Goal: Task Accomplishment & Management: Use online tool/utility

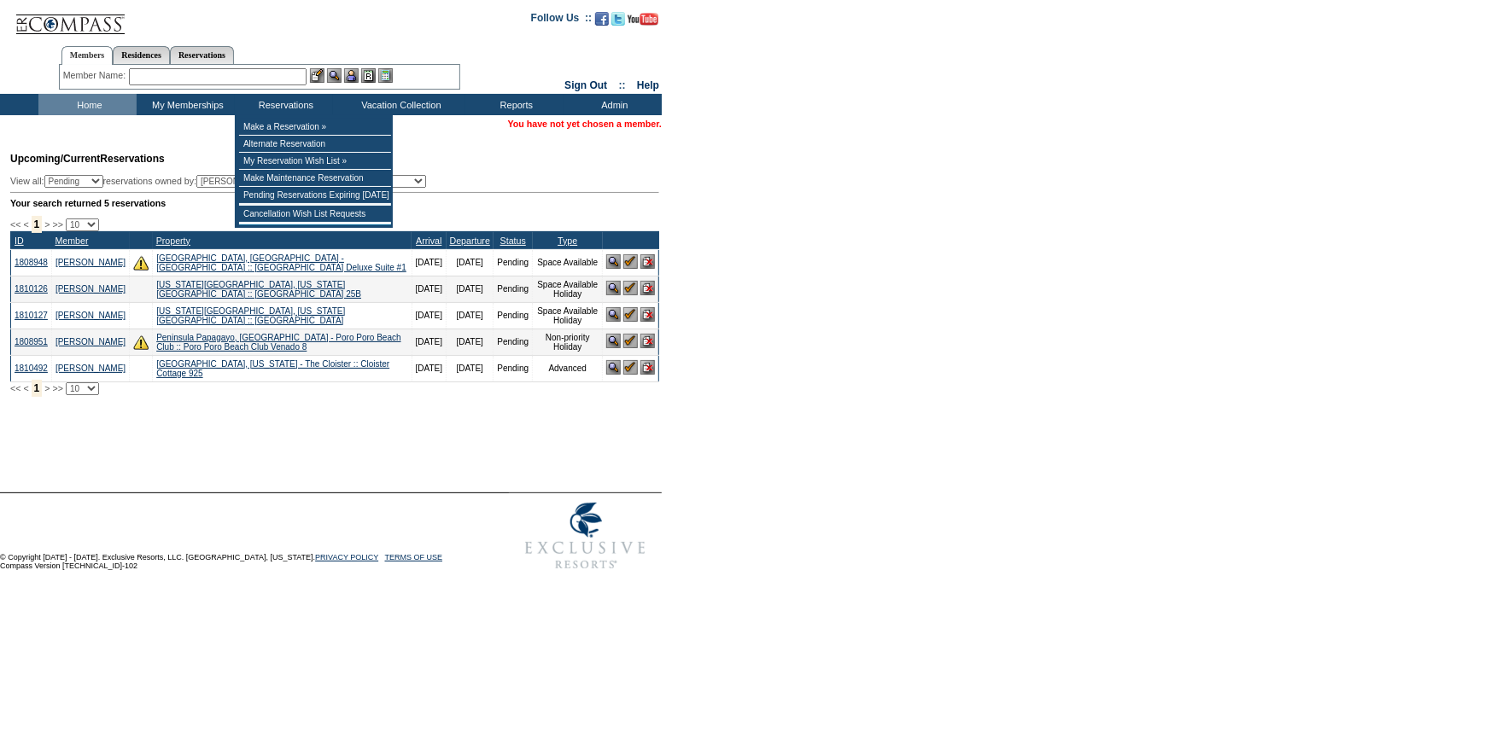
click at [279, 82] on input "text" at bounding box center [218, 76] width 178 height 17
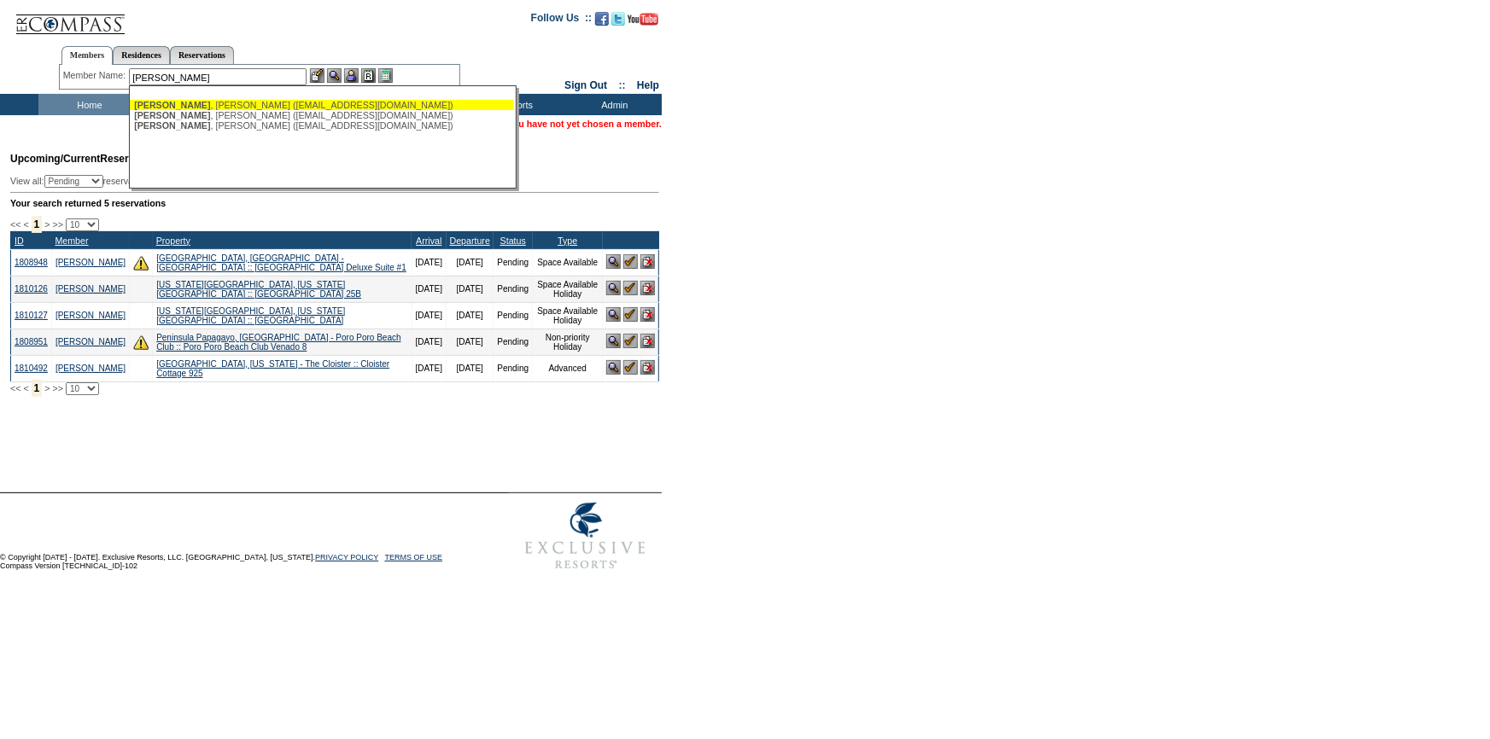
click at [286, 102] on div "[PERSON_NAME] ([EMAIL_ADDRESS][DOMAIN_NAME])" at bounding box center [322, 105] width 376 height 10
type input "[PERSON_NAME] ([EMAIL_ADDRESS][DOMAIN_NAME])"
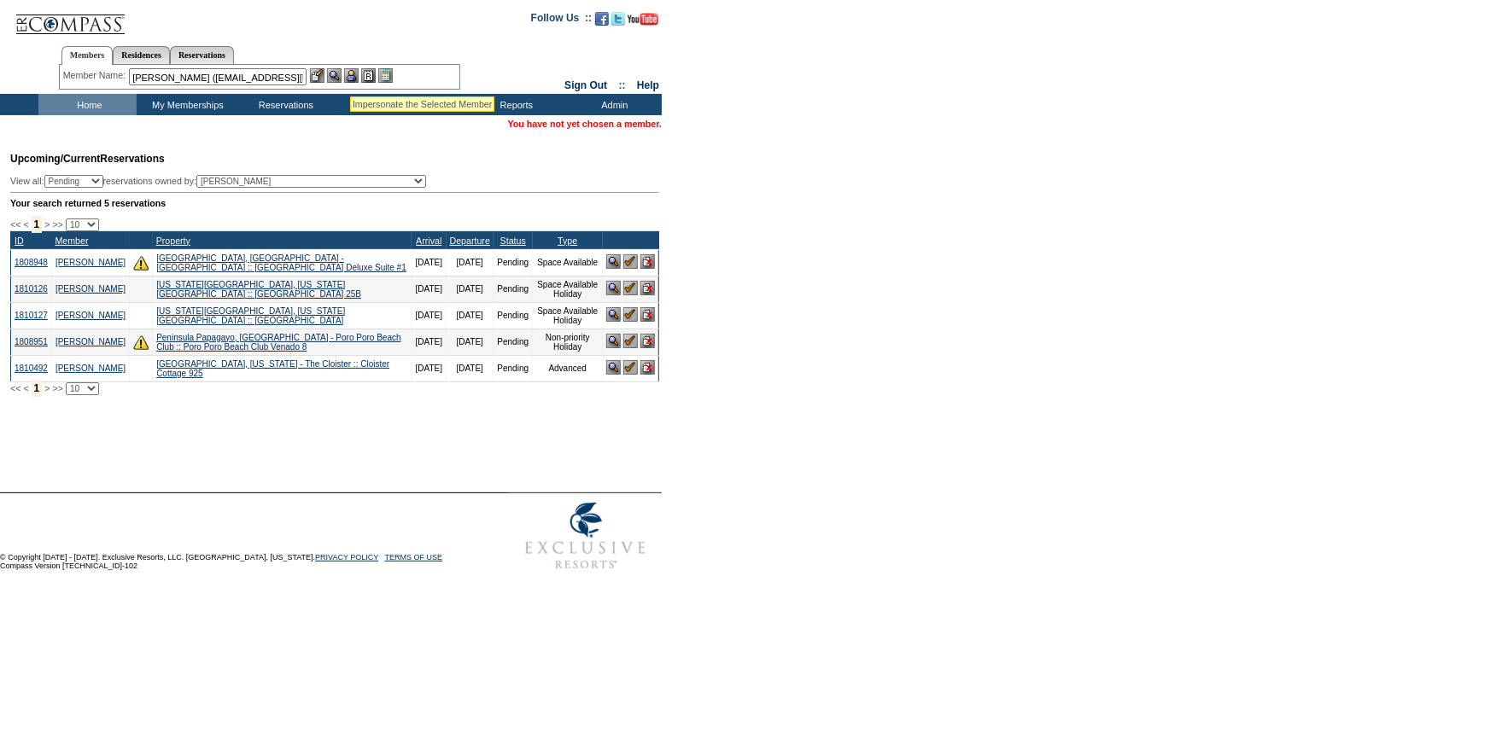
click at [355, 73] on img at bounding box center [351, 75] width 15 height 15
click at [342, 79] on img at bounding box center [334, 75] width 15 height 15
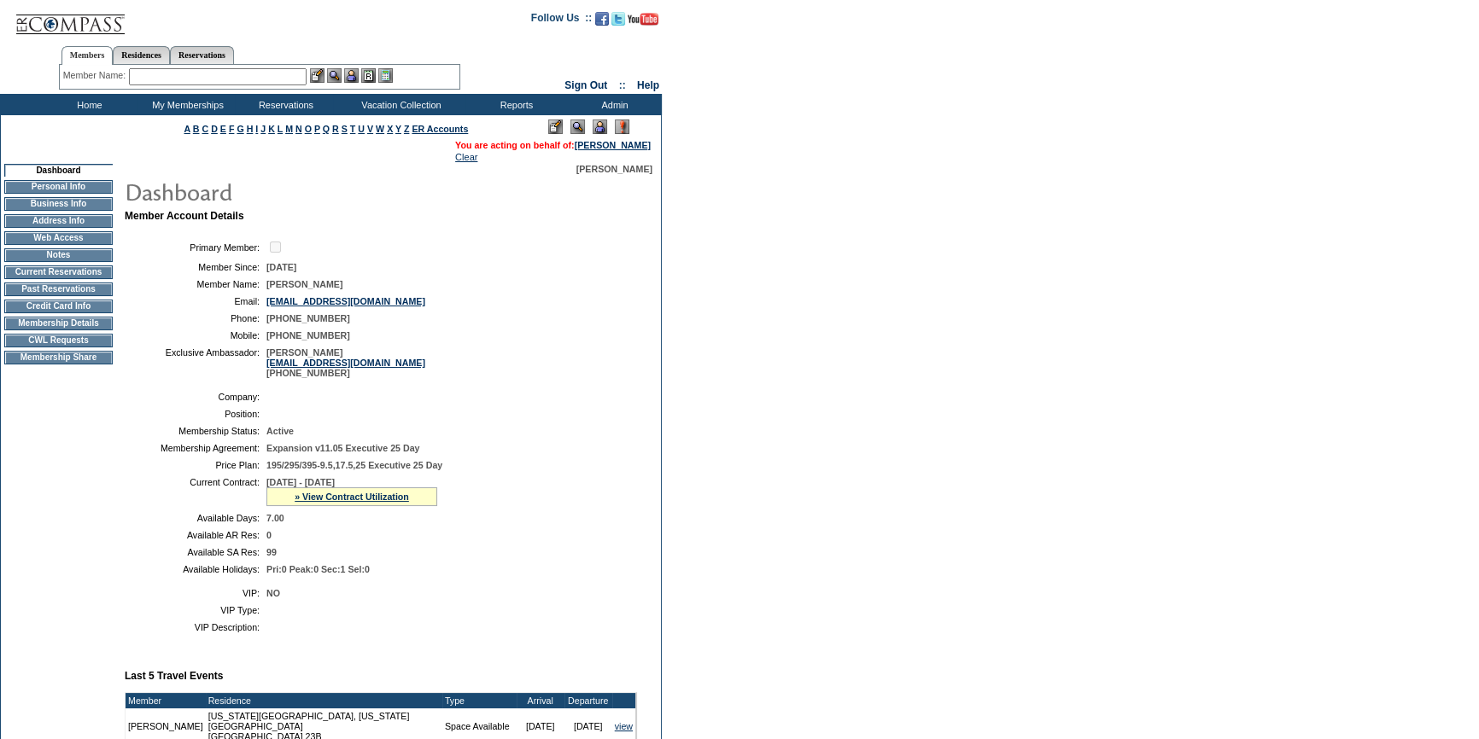
click at [272, 81] on input "text" at bounding box center [218, 76] width 178 height 17
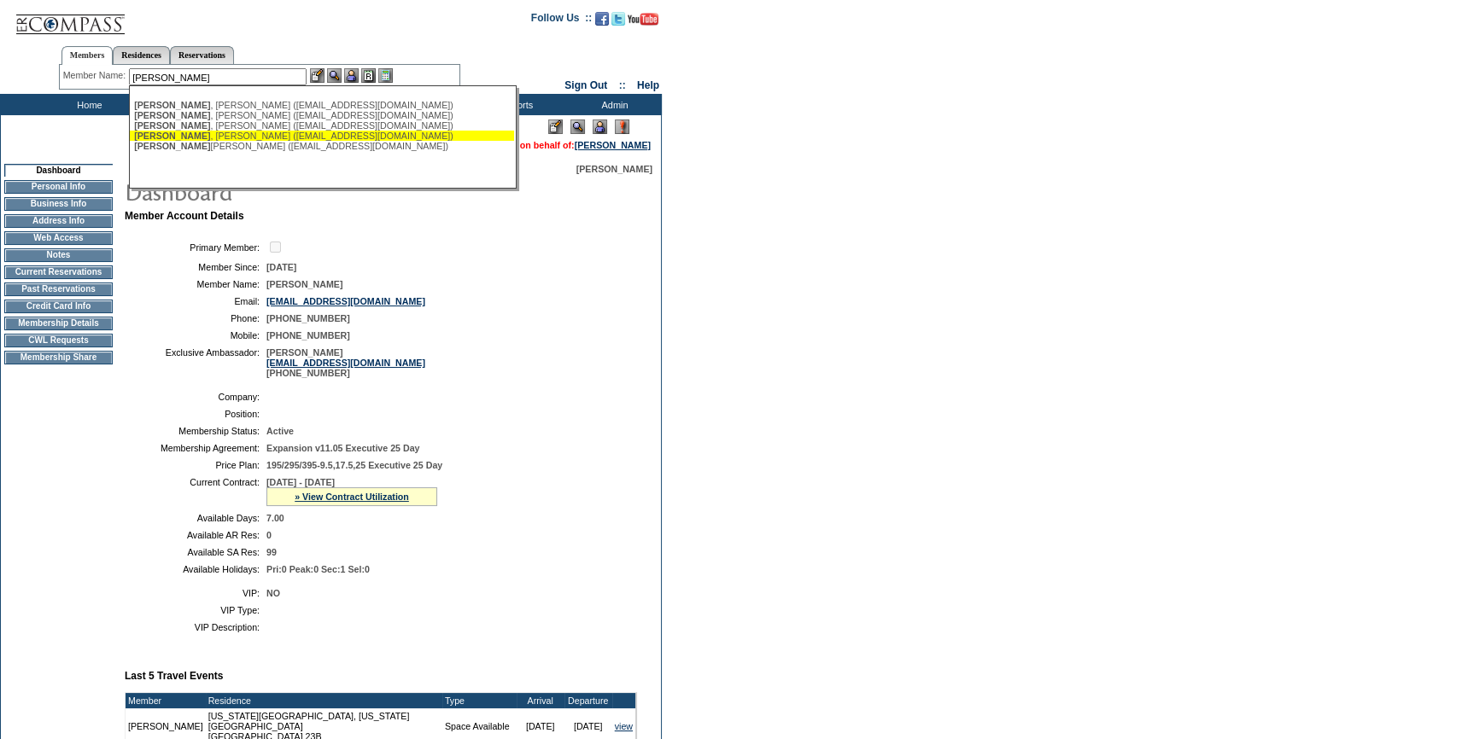
click at [245, 137] on div "[PERSON_NAME] ([EMAIL_ADDRESS][DOMAIN_NAME])" at bounding box center [322, 136] width 376 height 10
type input "Lyons, Robert (rklyons@optonline.net)"
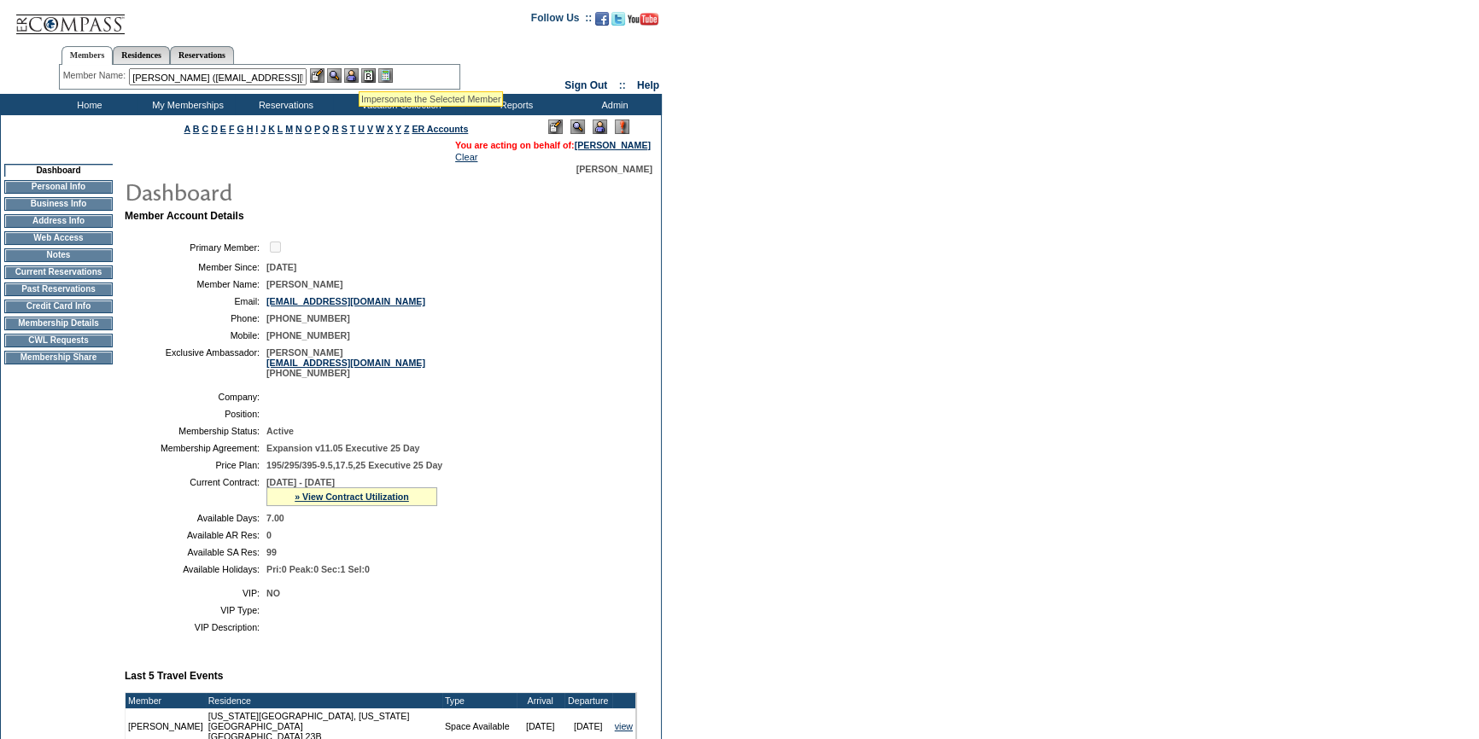
click at [359, 70] on img at bounding box center [351, 75] width 15 height 15
click at [340, 76] on img at bounding box center [334, 75] width 15 height 15
